Goal: Information Seeking & Learning: Learn about a topic

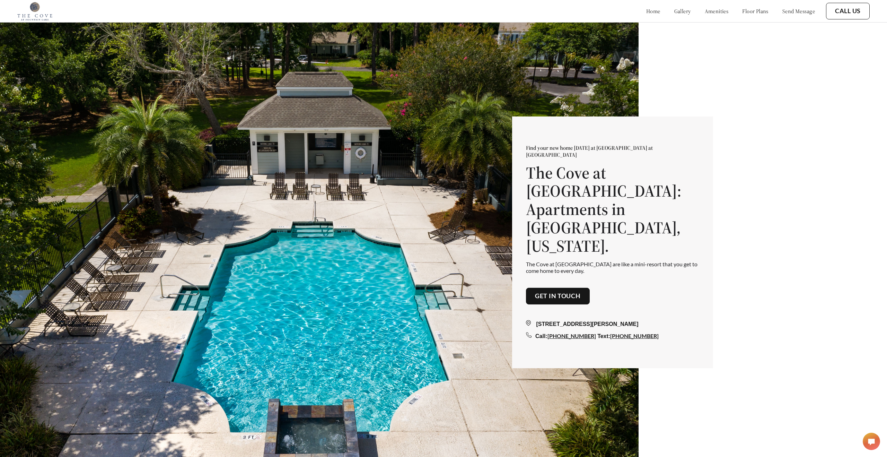
click at [215, 201] on img at bounding box center [319, 250] width 638 height 457
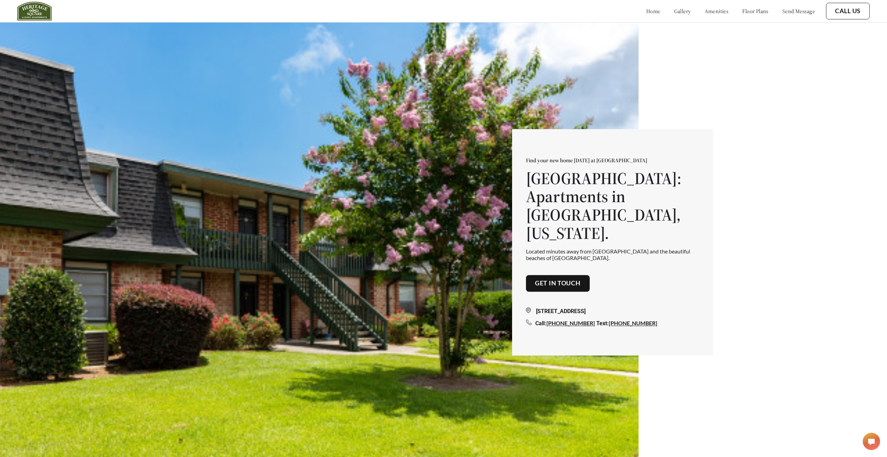
click at [793, 11] on link "send message" at bounding box center [798, 11] width 33 height 7
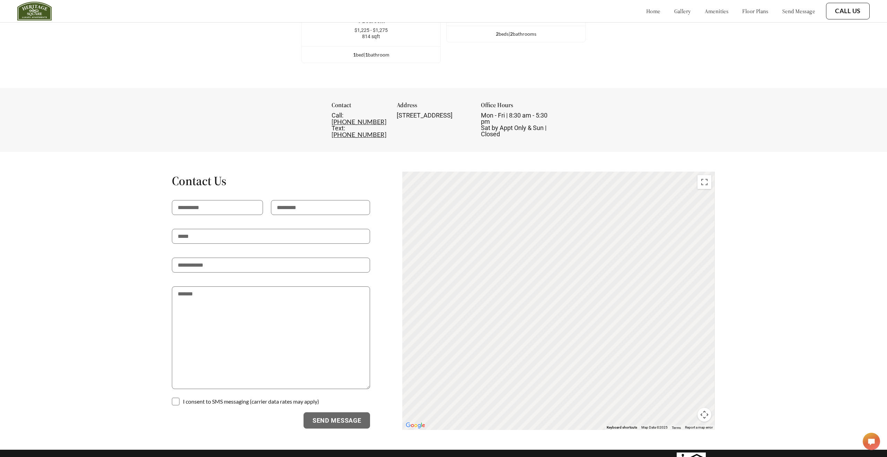
scroll to position [1246, 0]
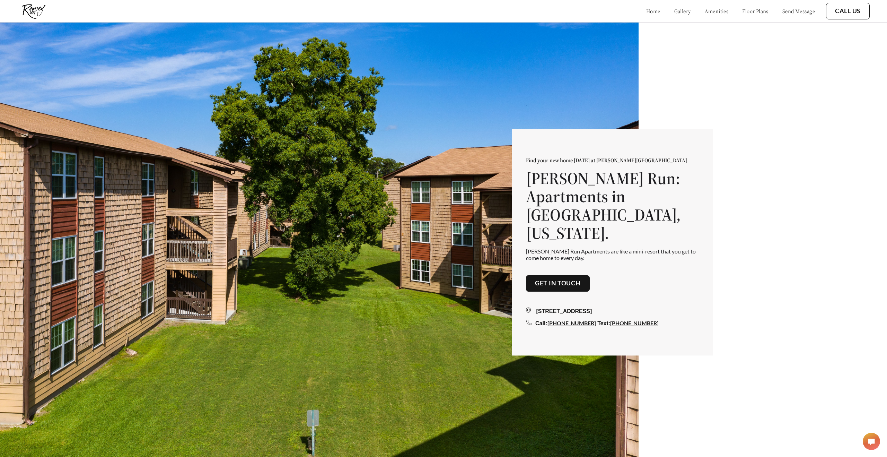
click at [796, 13] on link "send message" at bounding box center [798, 11] width 33 height 7
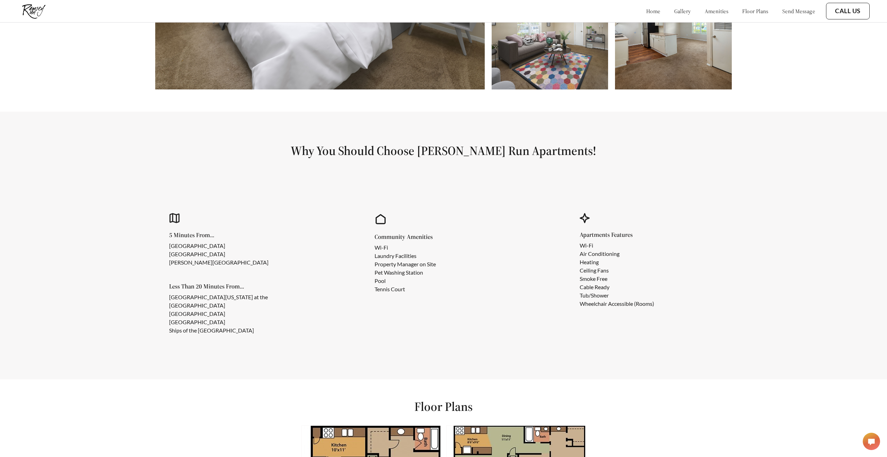
click at [795, 13] on link "send message" at bounding box center [798, 11] width 33 height 7
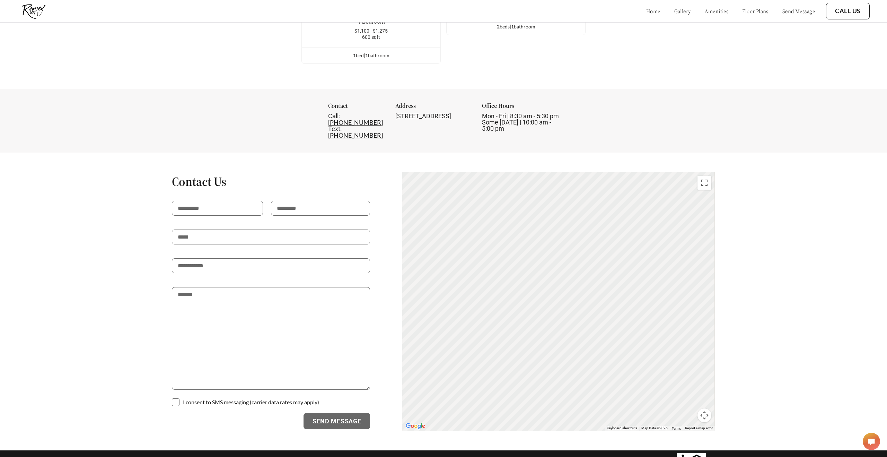
scroll to position [1171, 0]
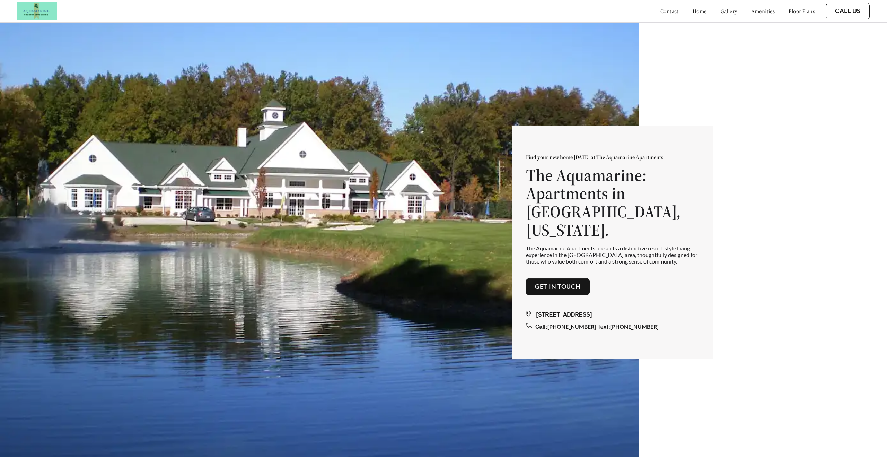
click at [555, 283] on link "Get in touch" at bounding box center [558, 287] width 46 height 8
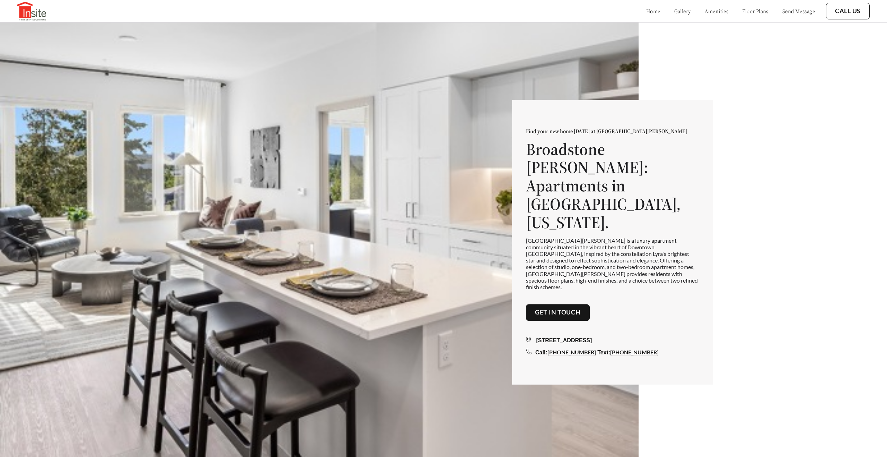
click at [543, 309] on link "Get in touch" at bounding box center [558, 313] width 46 height 8
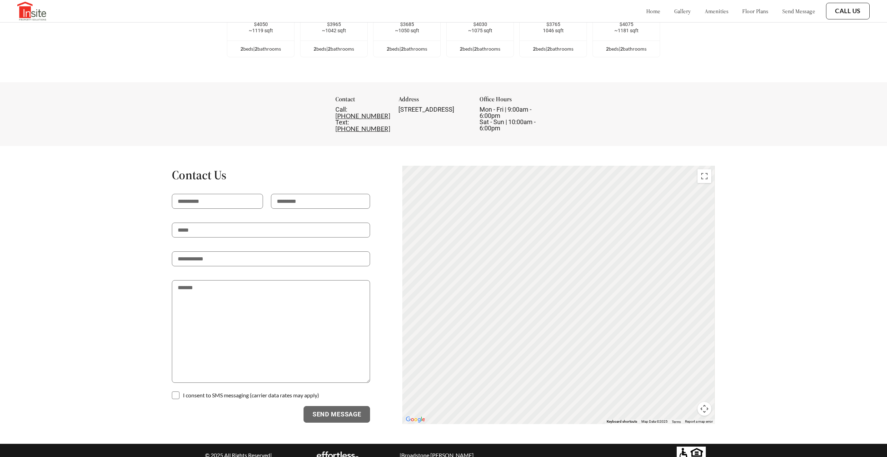
scroll to position [1484, 0]
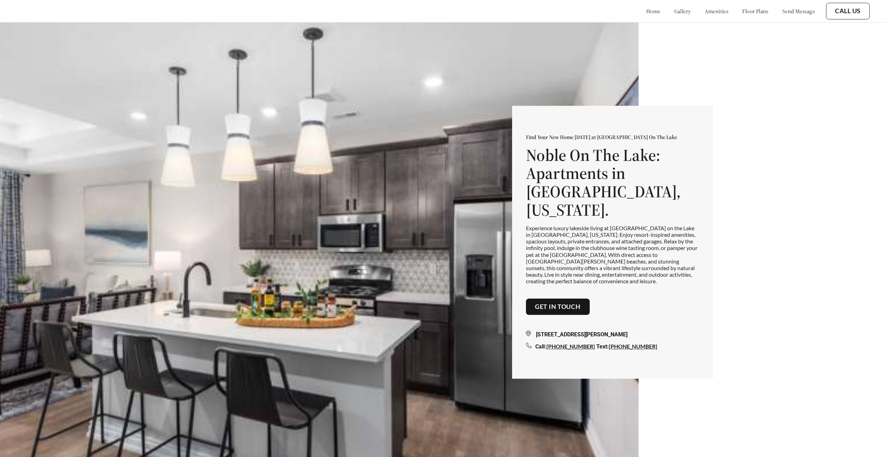
click at [545, 303] on link "Get in touch" at bounding box center [558, 307] width 46 height 8
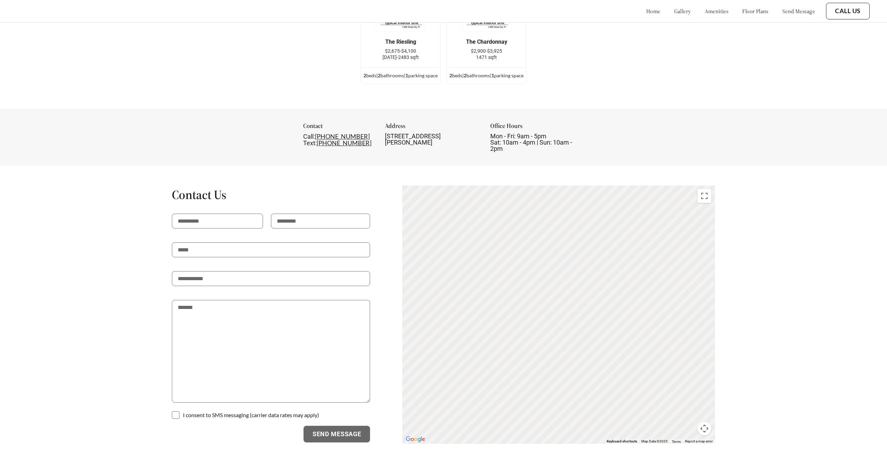
scroll to position [1220, 0]
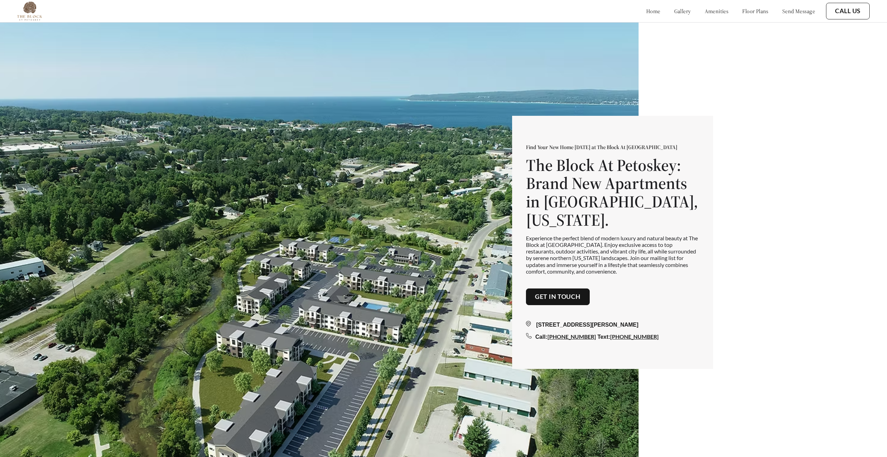
click at [544, 293] on link "Get in touch" at bounding box center [558, 297] width 46 height 8
click at [549, 293] on link "Get in touch" at bounding box center [558, 297] width 46 height 8
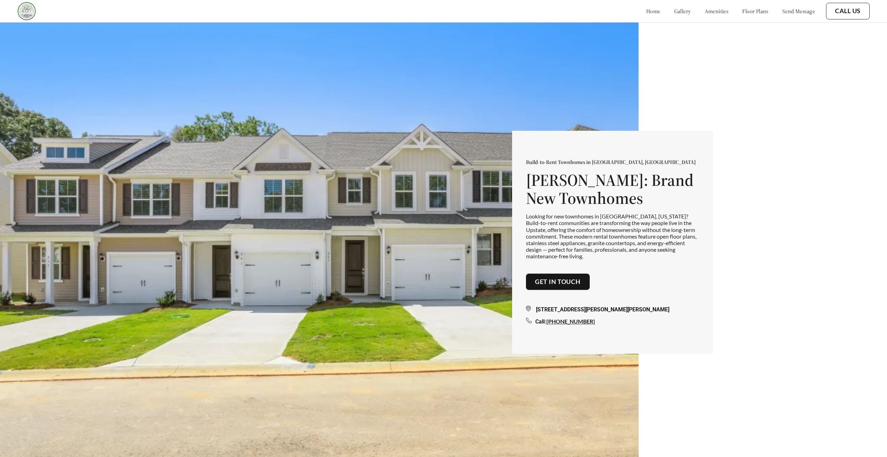
click at [569, 276] on button "Get in touch" at bounding box center [558, 281] width 64 height 17
click at [566, 285] on link "Get in touch" at bounding box center [558, 282] width 46 height 8
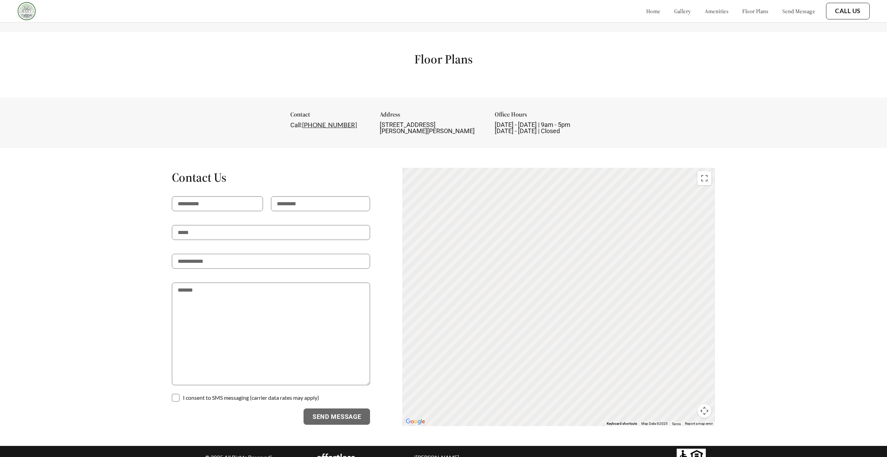
scroll to position [713, 0]
